Goal: Book appointment/travel/reservation

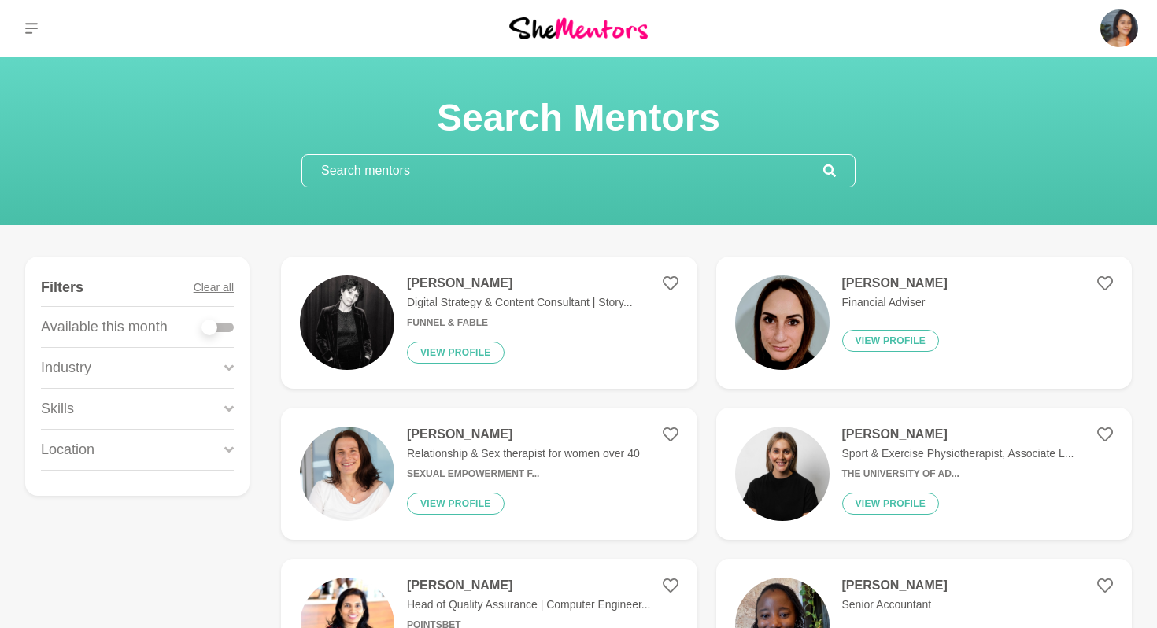
scroll to position [1059, 0]
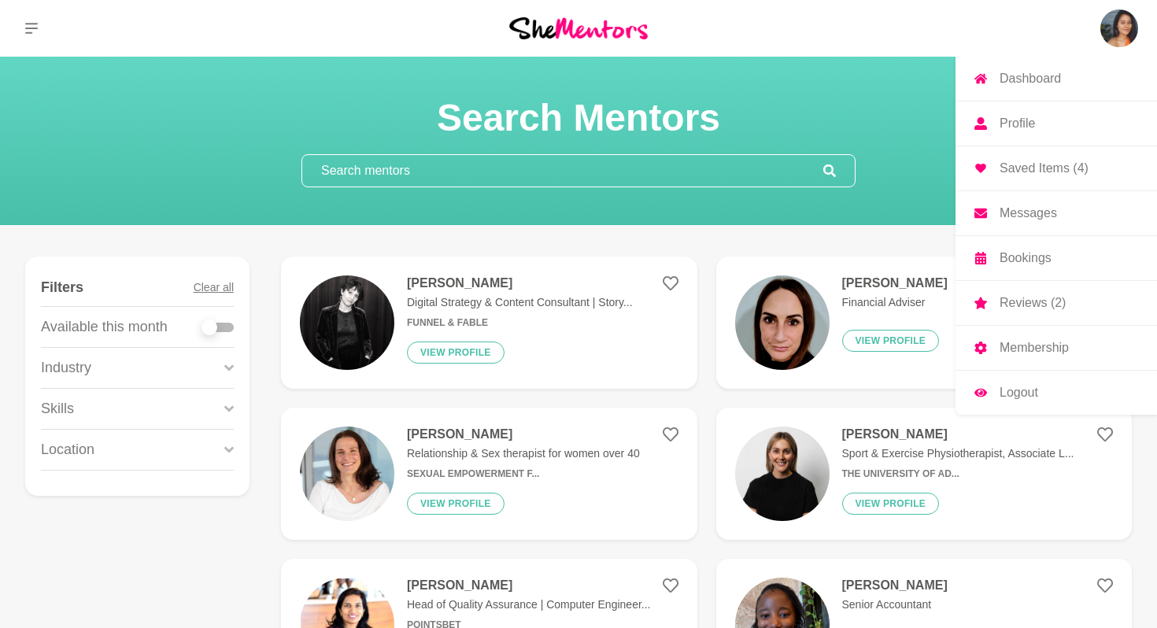
click at [1121, 27] on img at bounding box center [1119, 28] width 38 height 38
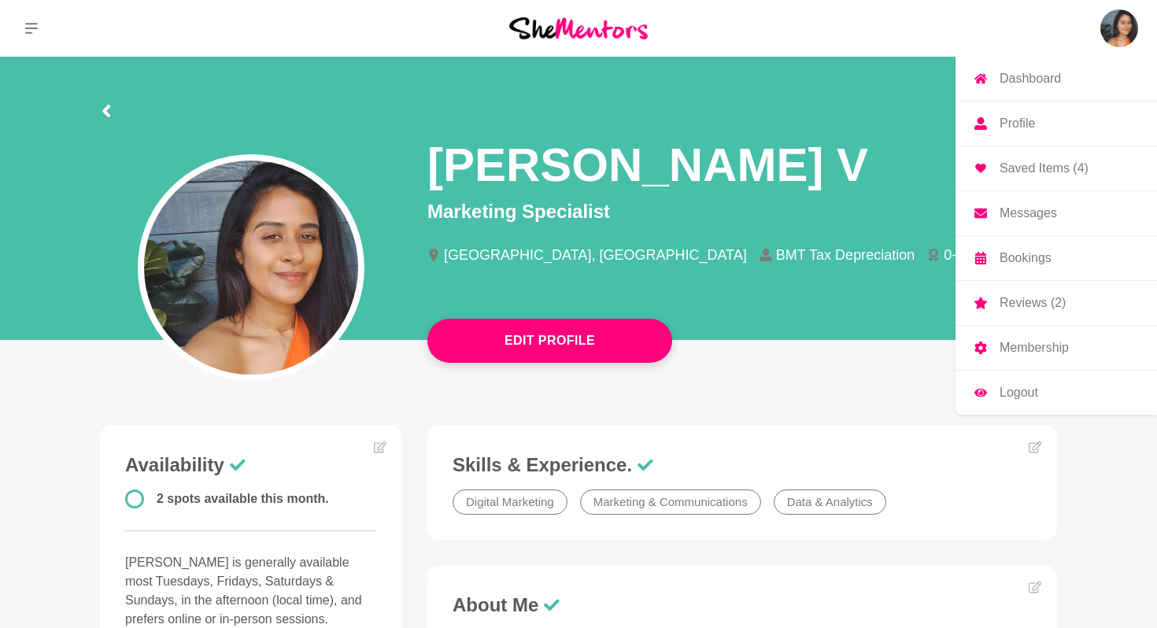
click at [1046, 220] on p "Messages" at bounding box center [1028, 213] width 57 height 13
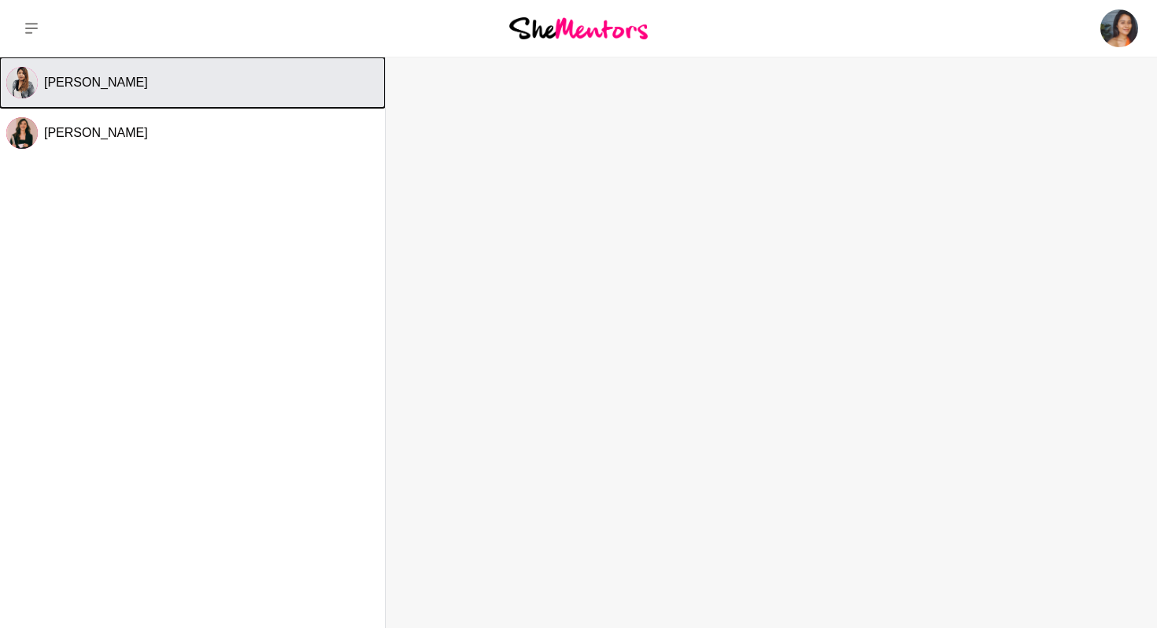
click at [170, 79] on div "Rebecca Bak" at bounding box center [211, 83] width 335 height 16
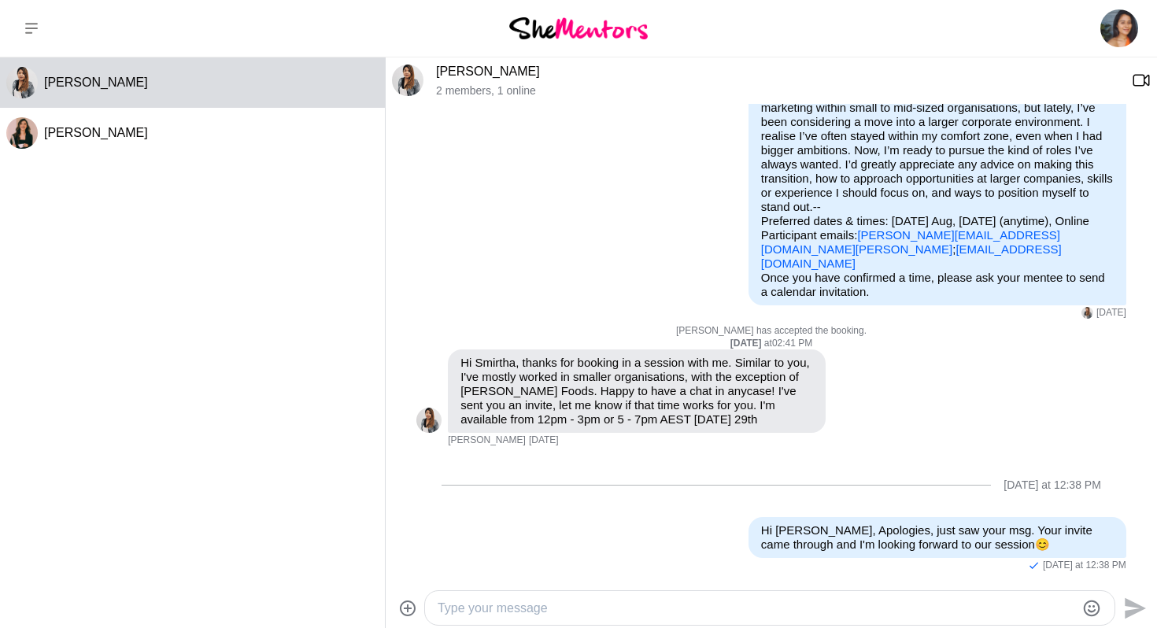
scroll to position [201, 0]
click at [423, 419] on img at bounding box center [428, 420] width 25 height 25
click at [470, 72] on link "Rebecca Bak" at bounding box center [488, 71] width 104 height 13
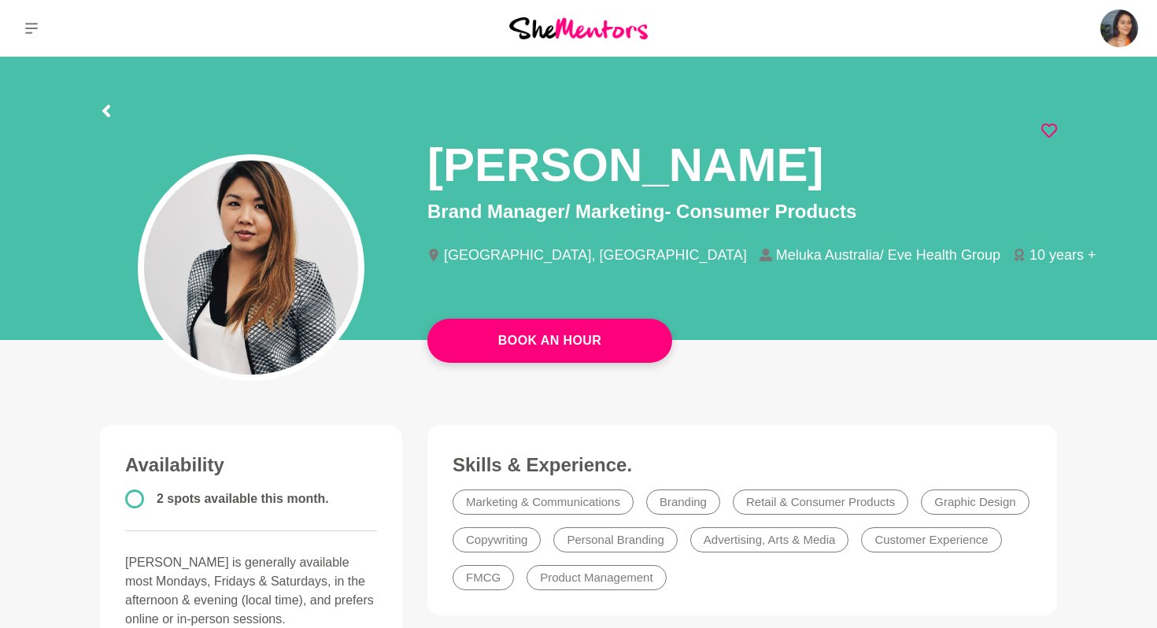
scroll to position [244, 0]
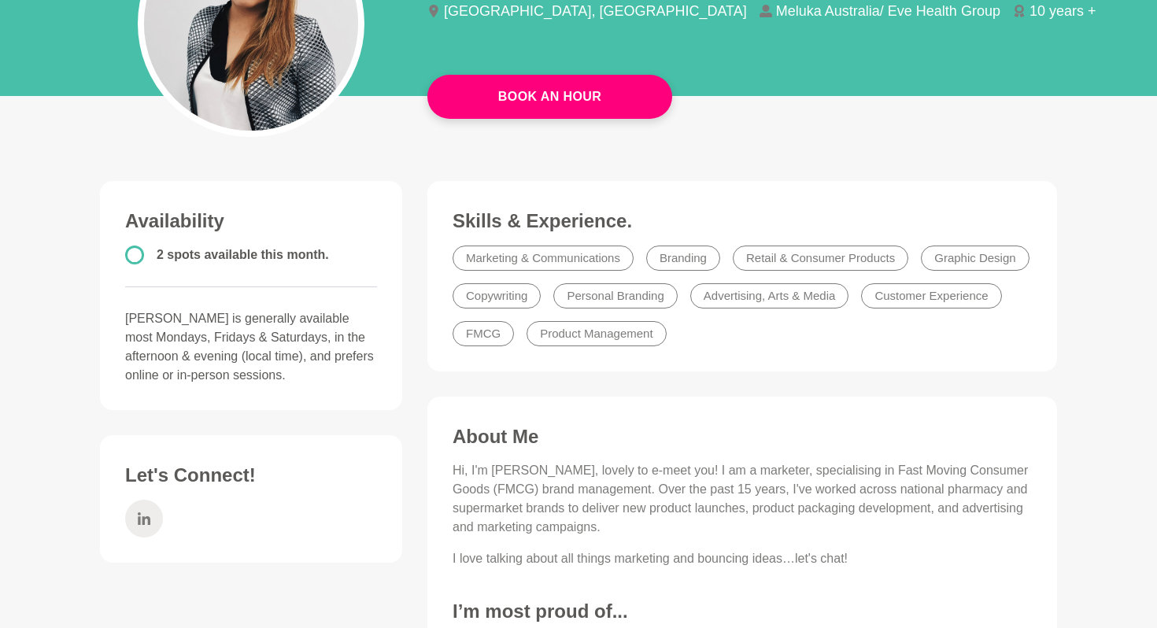
click at [156, 515] on span at bounding box center [144, 519] width 38 height 38
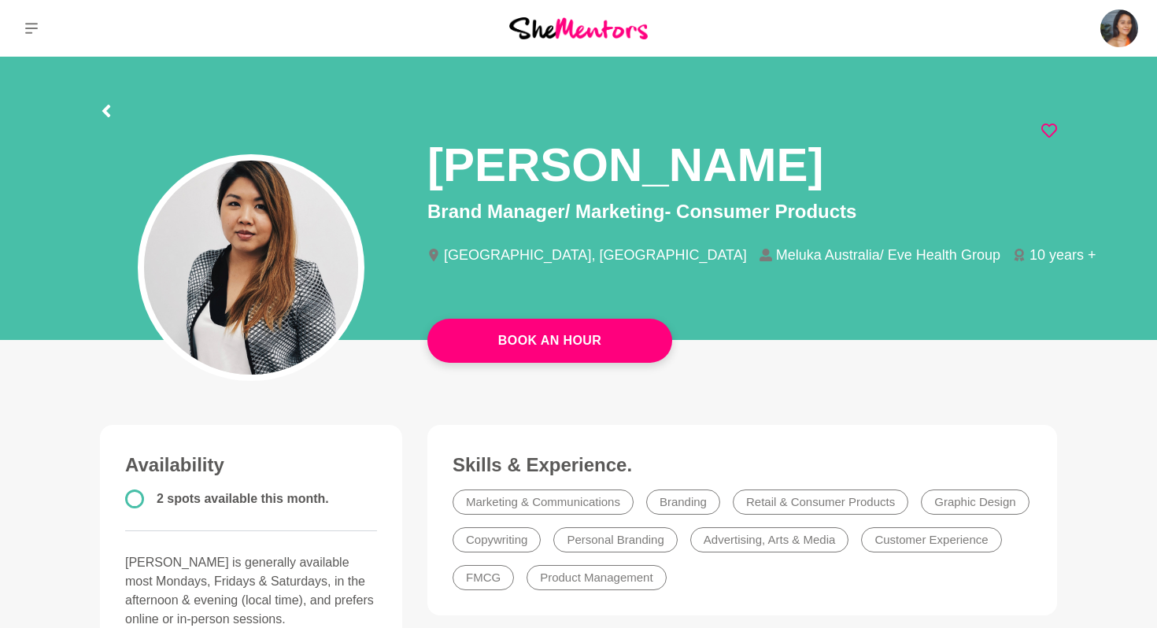
click at [534, 168] on h1 "Rebecca Bak" at bounding box center [625, 164] width 396 height 59
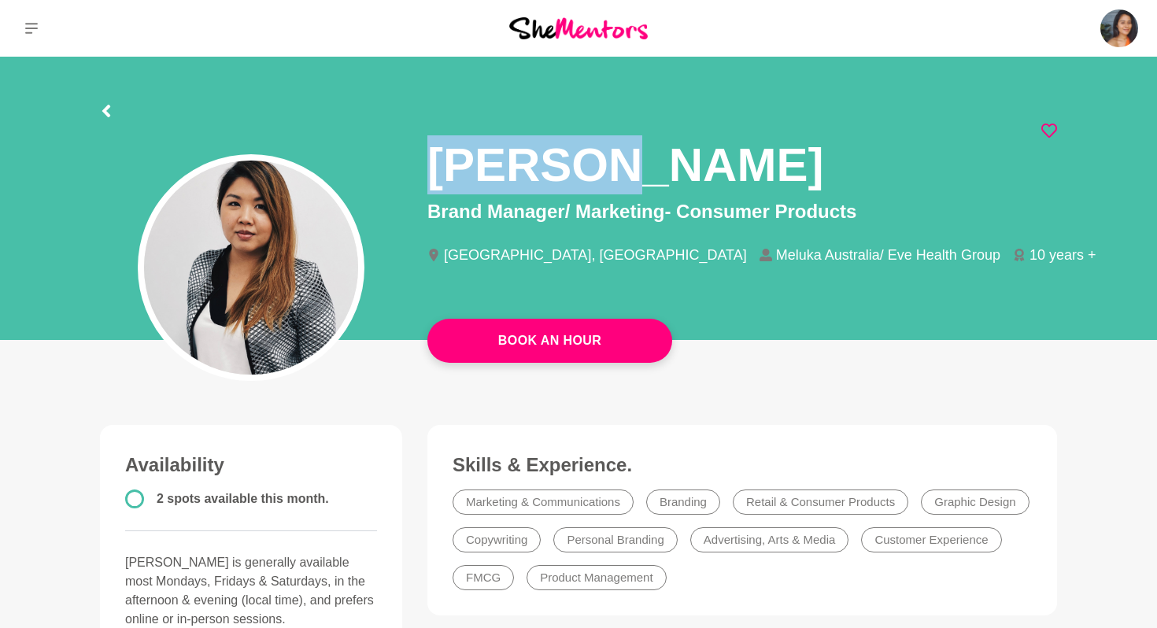
click at [534, 168] on h1 "Rebecca Bak" at bounding box center [625, 164] width 396 height 59
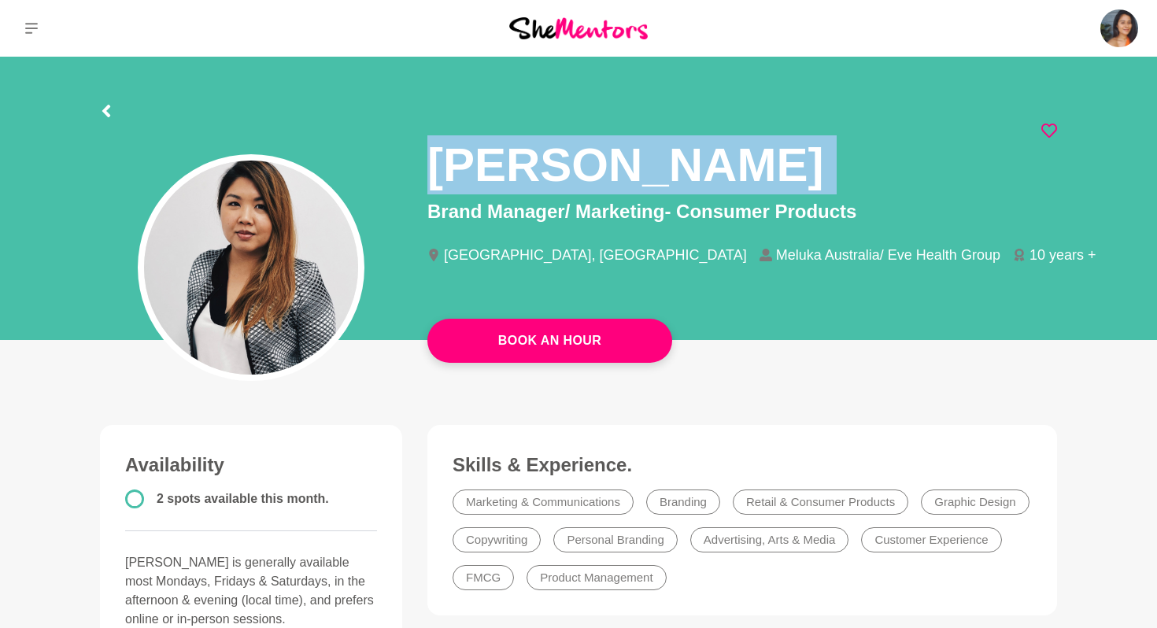
click at [534, 168] on h1 "Rebecca Bak" at bounding box center [625, 164] width 396 height 59
copy div "Rebecca Bak"
click at [38, 29] on button at bounding box center [31, 28] width 63 height 57
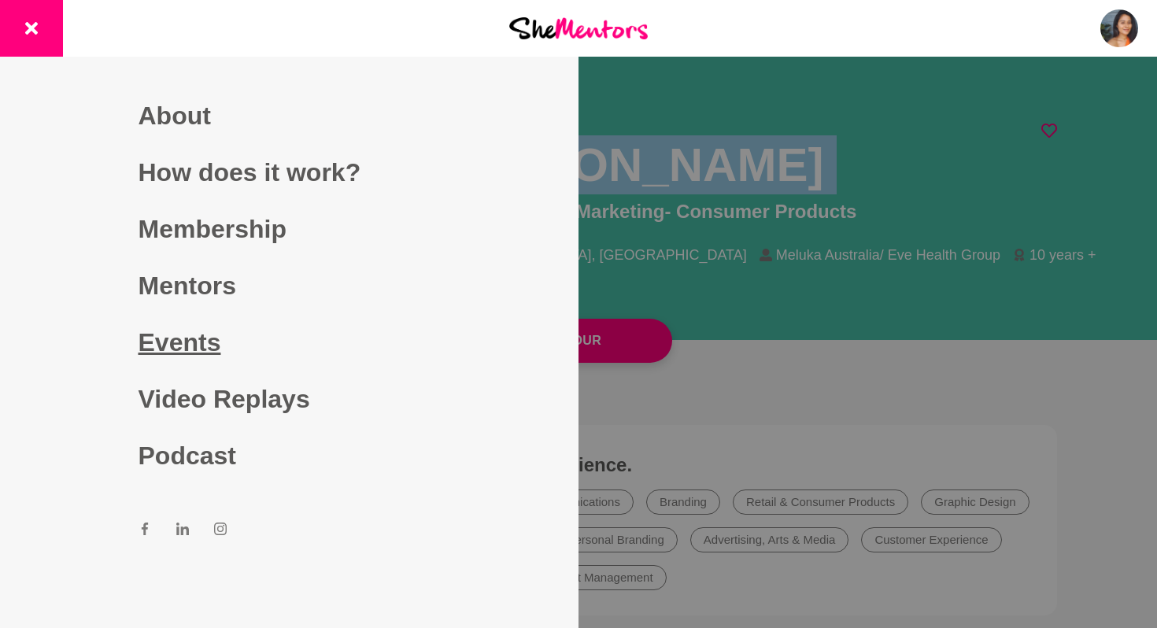
click at [200, 348] on link "Events" at bounding box center [290, 342] width 302 height 57
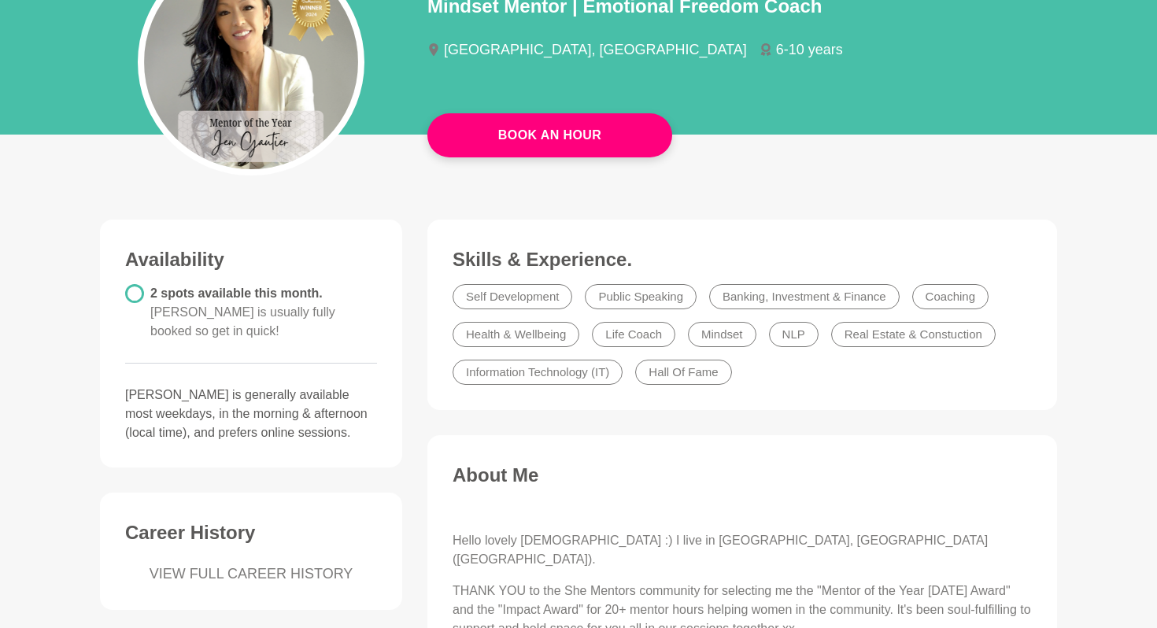
scroll to position [198, 0]
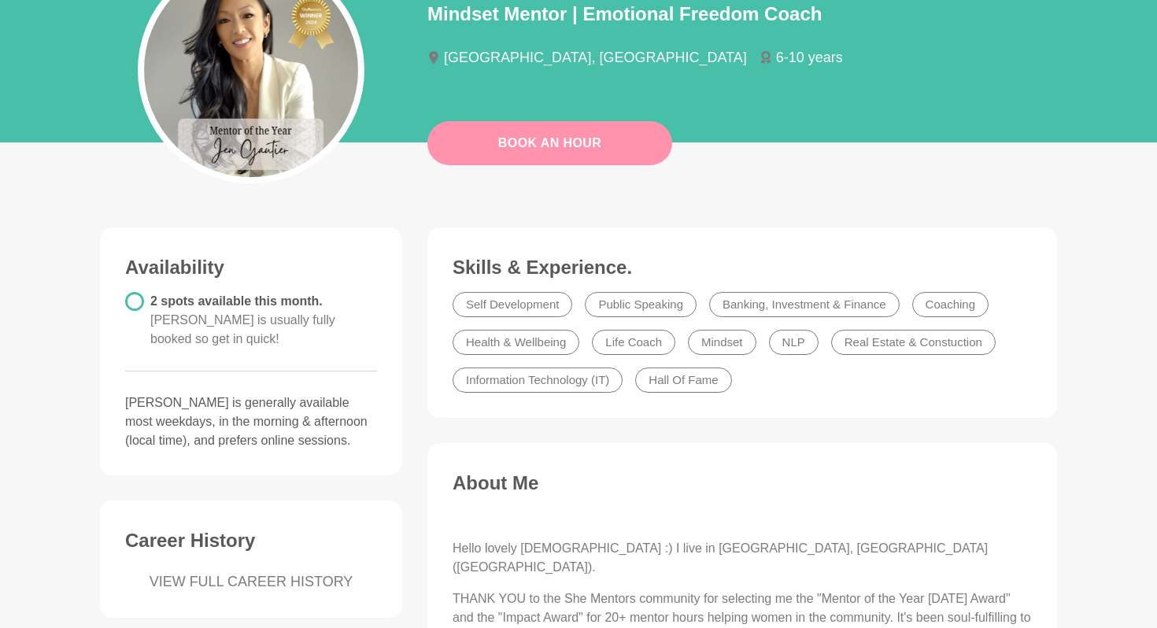
click at [521, 150] on link "Book An Hour" at bounding box center [549, 143] width 245 height 44
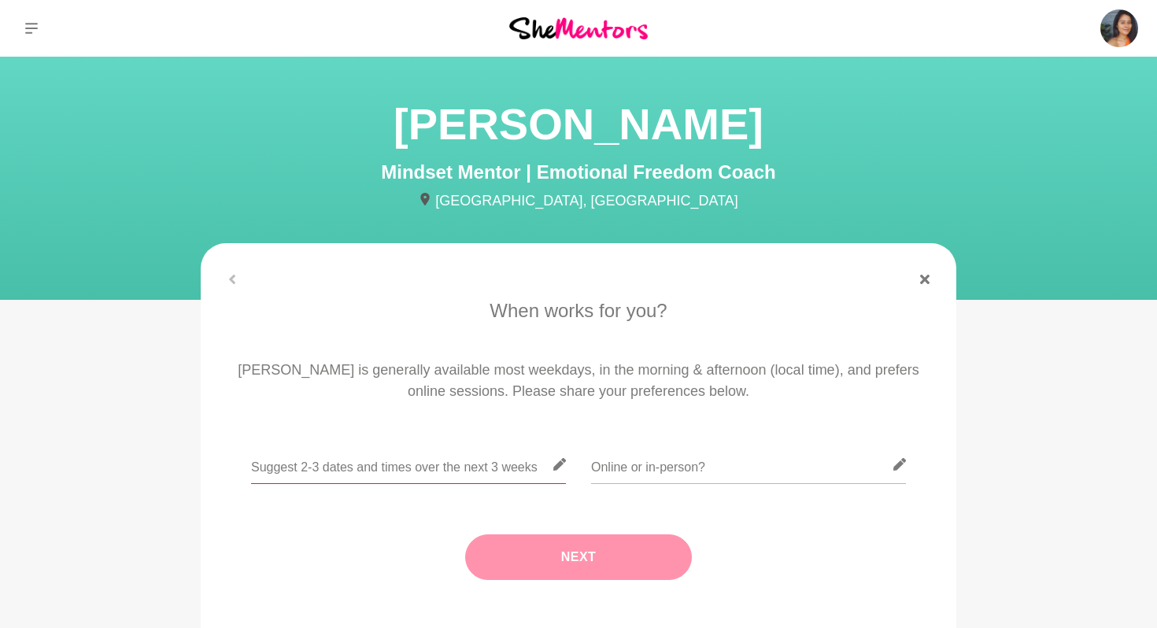
click at [470, 460] on input "text" at bounding box center [408, 465] width 315 height 39
